Goal: Navigation & Orientation: Find specific page/section

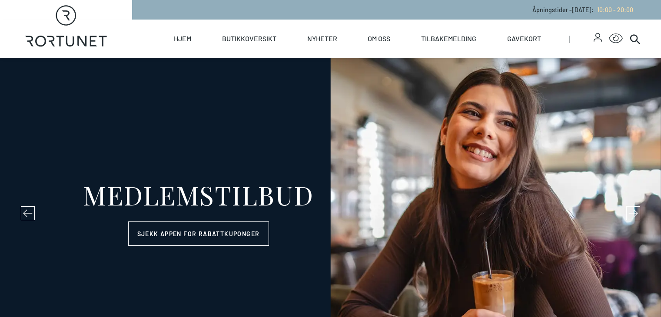
select select "NO"
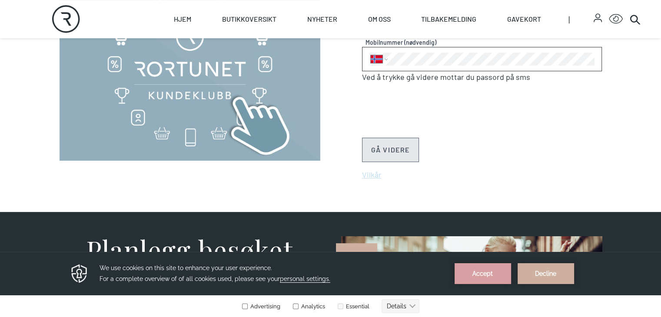
scroll to position [435, 0]
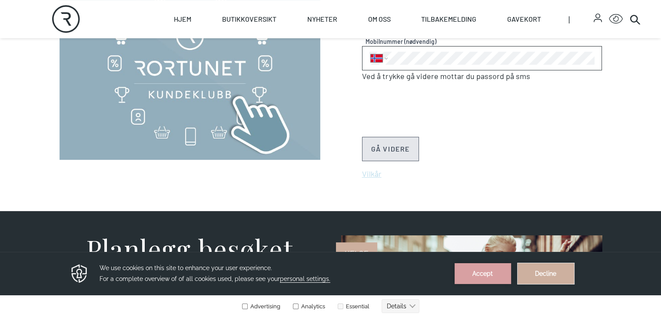
drag, startPoint x: 543, startPoint y: 275, endPoint x: 542, endPoint y: 528, distance: 252.2
click at [543, 275] on button "Decline" at bounding box center [546, 274] width 57 height 21
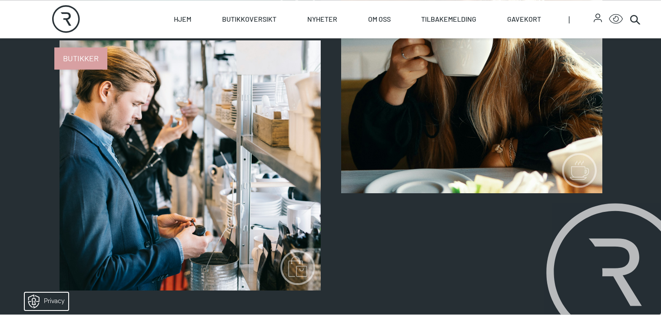
scroll to position [1000, 0]
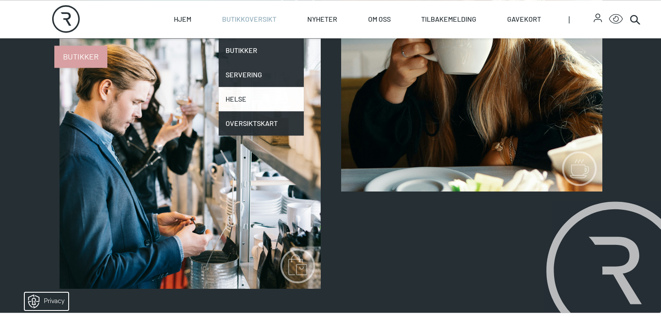
click at [283, 94] on link "Helse" at bounding box center [261, 99] width 85 height 24
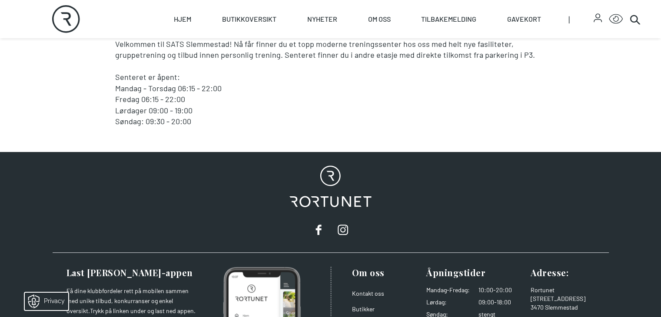
scroll to position [783, 0]
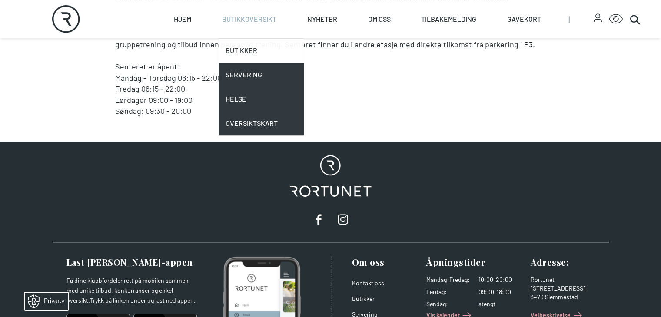
click at [282, 45] on link "Butikker" at bounding box center [261, 50] width 85 height 24
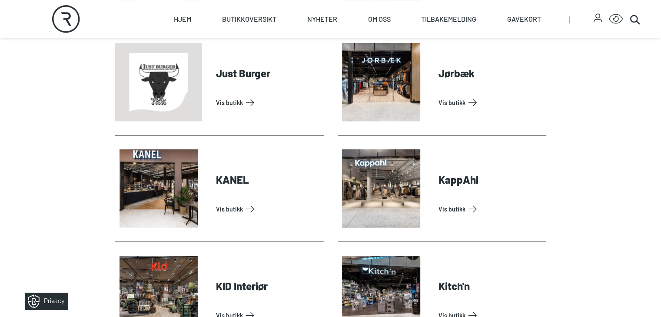
scroll to position [1087, 0]
